Goal: Information Seeking & Learning: Learn about a topic

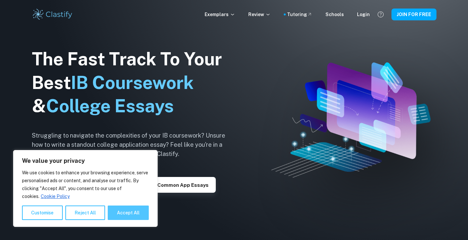
click at [122, 215] on button "Accept All" at bounding box center [128, 212] width 41 height 14
checkbox input "true"
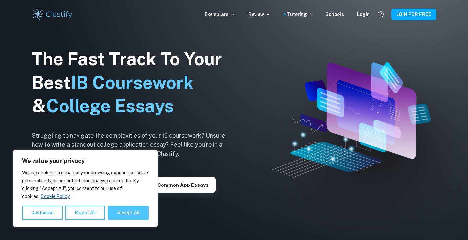
checkbox input "true"
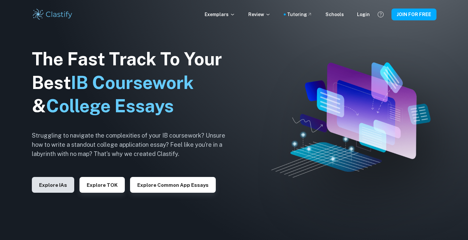
click at [56, 184] on button "Explore IAs" at bounding box center [53, 185] width 42 height 16
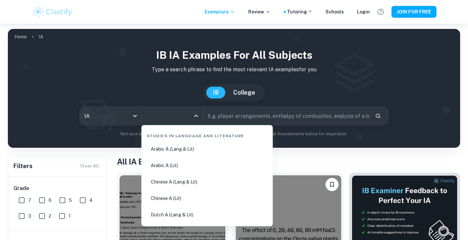
click at [162, 120] on input "All Subjects" at bounding box center [167, 116] width 46 height 12
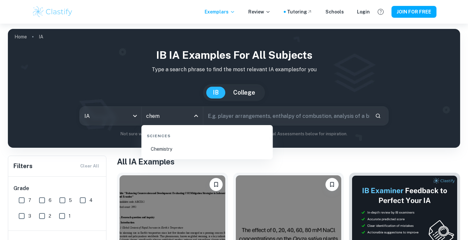
click at [162, 153] on li "Chemistry" at bounding box center [207, 148] width 126 height 15
type input "Chemistry"
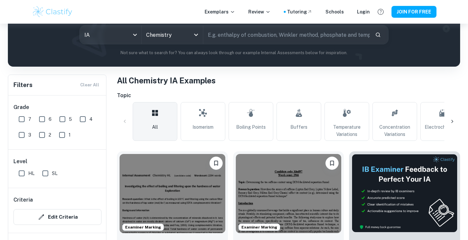
scroll to position [92, 0]
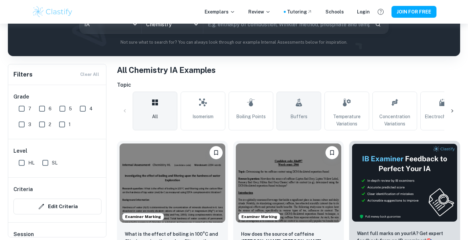
click at [296, 120] on link "Buffers" at bounding box center [298, 111] width 45 height 39
type input "Buffers"
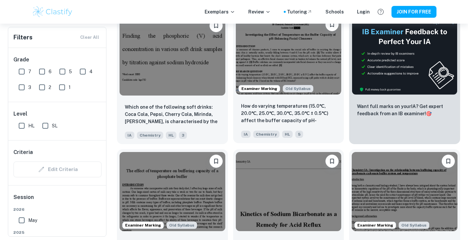
scroll to position [218, 0]
click at [275, 62] on img at bounding box center [289, 55] width 106 height 79
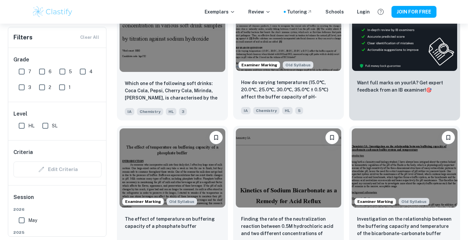
scroll to position [243, 0]
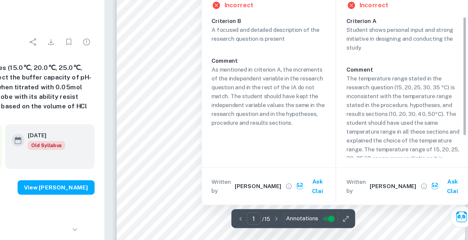
scroll to position [127, 0]
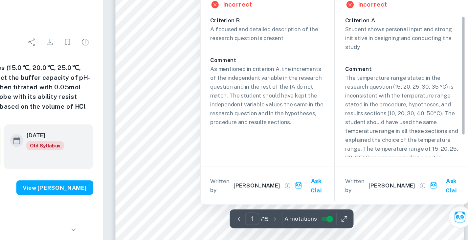
click at [403, 160] on p "The temperature range stated in the research question (15, 20, 25, 30, 35 ºC) i…" at bounding box center [407, 147] width 93 height 87
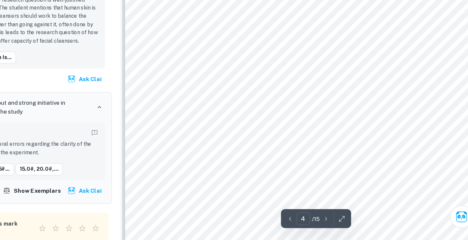
scroll to position [1196, 0]
click at [246, 89] on div at bounding box center [265, 91] width 85 height 10
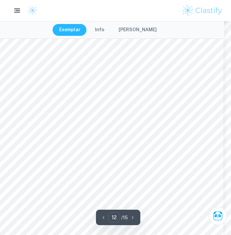
scroll to position [3455, 7]
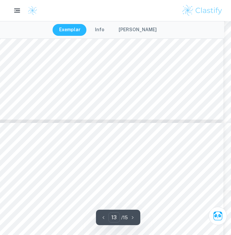
type input "12"
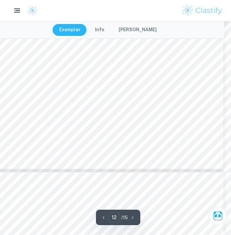
scroll to position [3575, 7]
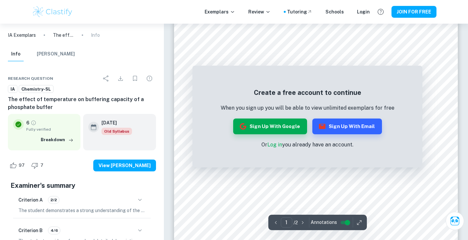
scroll to position [96, 0]
click at [67, 141] on button "Breakdown" at bounding box center [57, 140] width 36 height 10
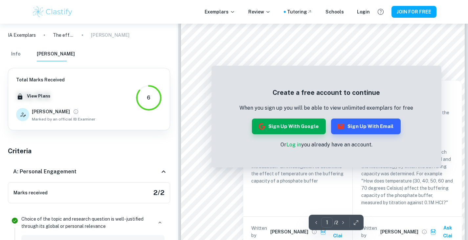
scroll to position [130, 0]
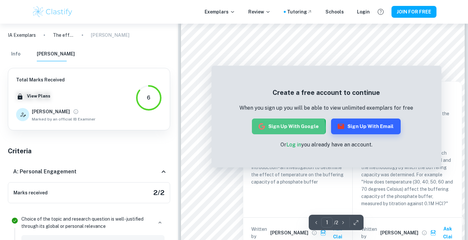
click at [286, 128] on button "Sign up with Google" at bounding box center [289, 127] width 74 height 16
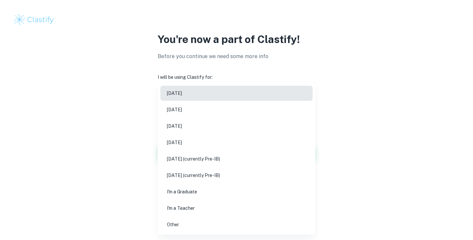
click at [225, 107] on body "We value your privacy We use cookies to enhance your browsing experience, serve…" at bounding box center [236, 120] width 473 height 240
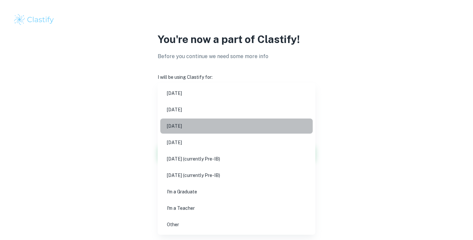
click at [215, 130] on li "[DATE]" at bounding box center [236, 126] width 152 height 15
type input "M26"
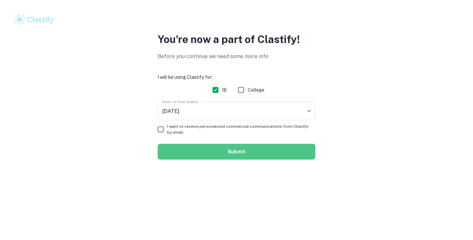
click at [190, 151] on button "Submit" at bounding box center [237, 152] width 158 height 16
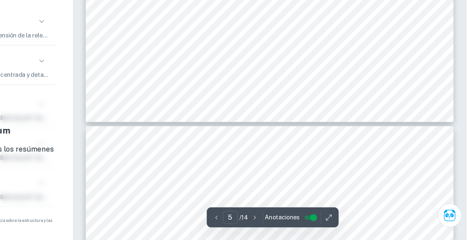
scroll to position [1989, 0]
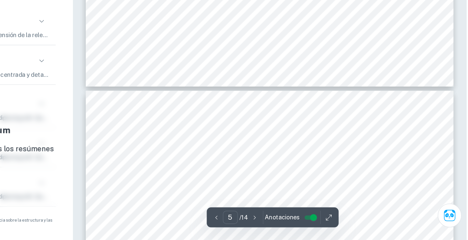
type input "6"
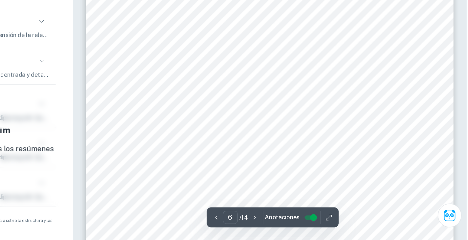
scroll to position [2292, 0]
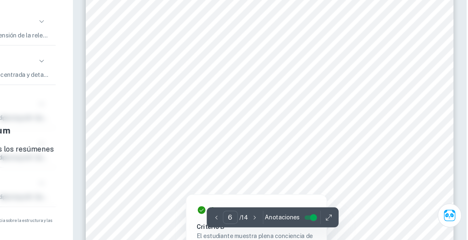
click at [337, 142] on div at bounding box center [324, 146] width 198 height 10
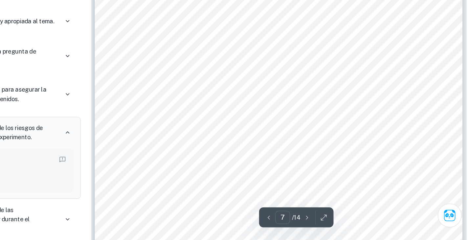
scroll to position [2527, 0]
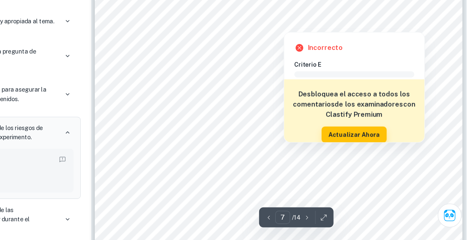
click at [324, 74] on div at bounding box center [327, 75] width 128 height 4
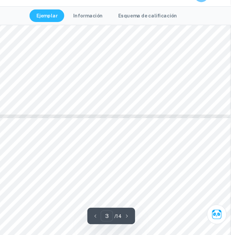
scroll to position [901, 0]
type input "4"
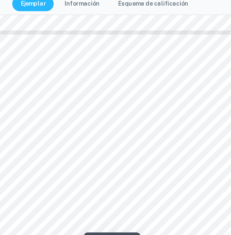
scroll to position [972, 2]
